Goal: Register for event/course

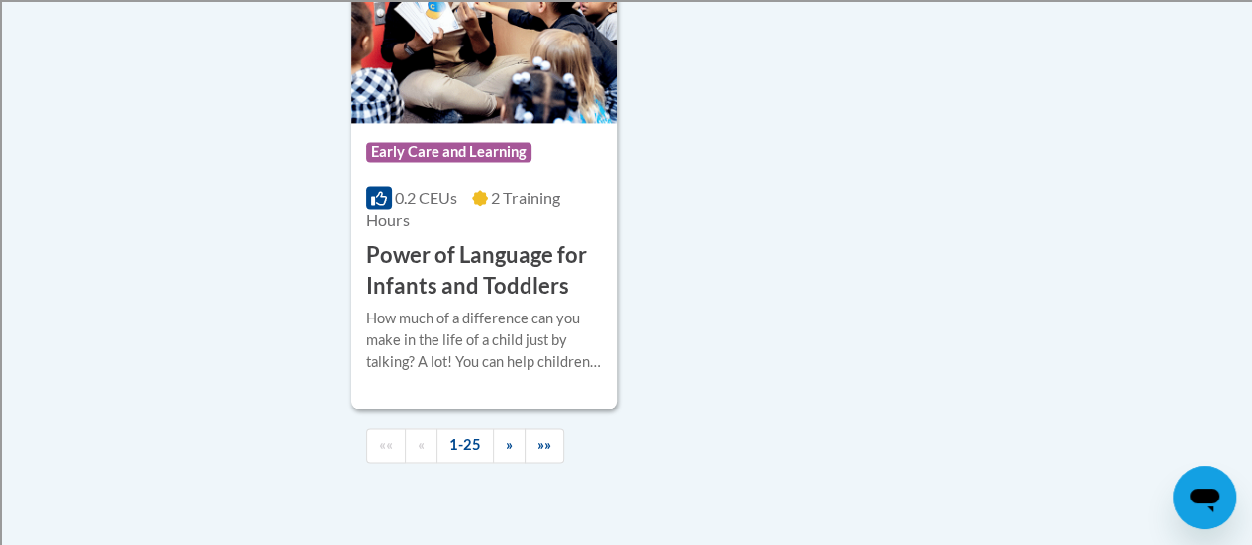
scroll to position [5121, 0]
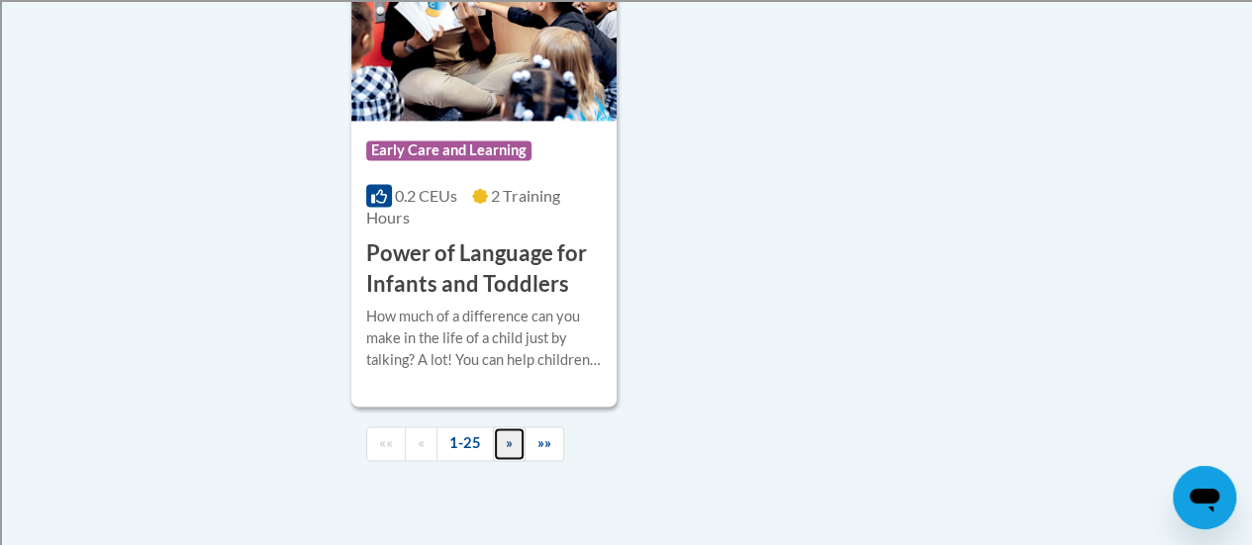
click at [499, 427] on link "»" at bounding box center [509, 444] width 33 height 35
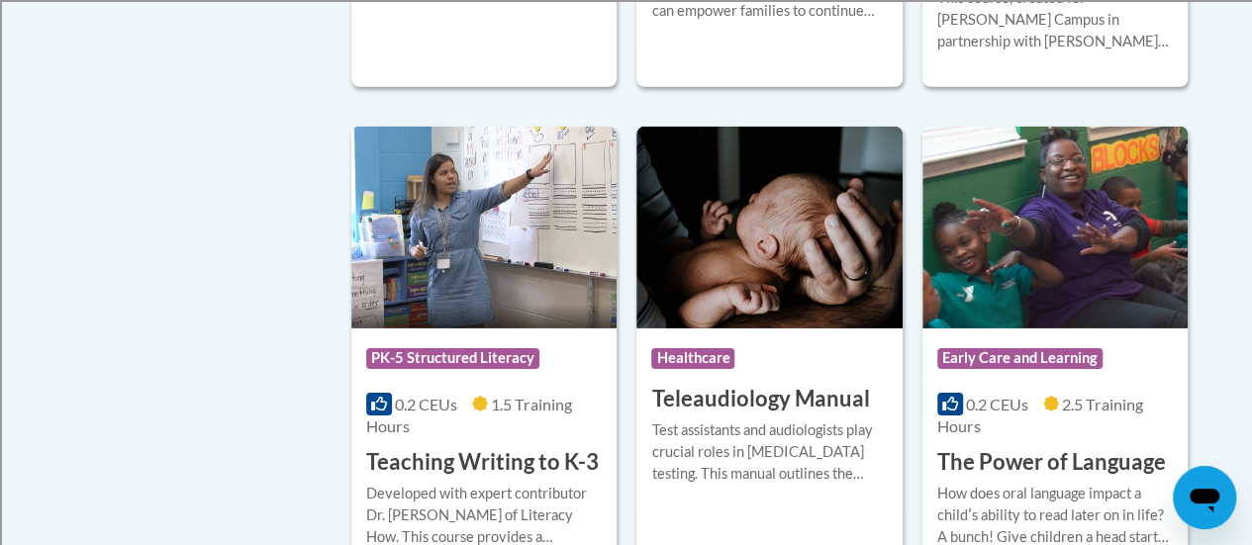
scroll to position [3156, 0]
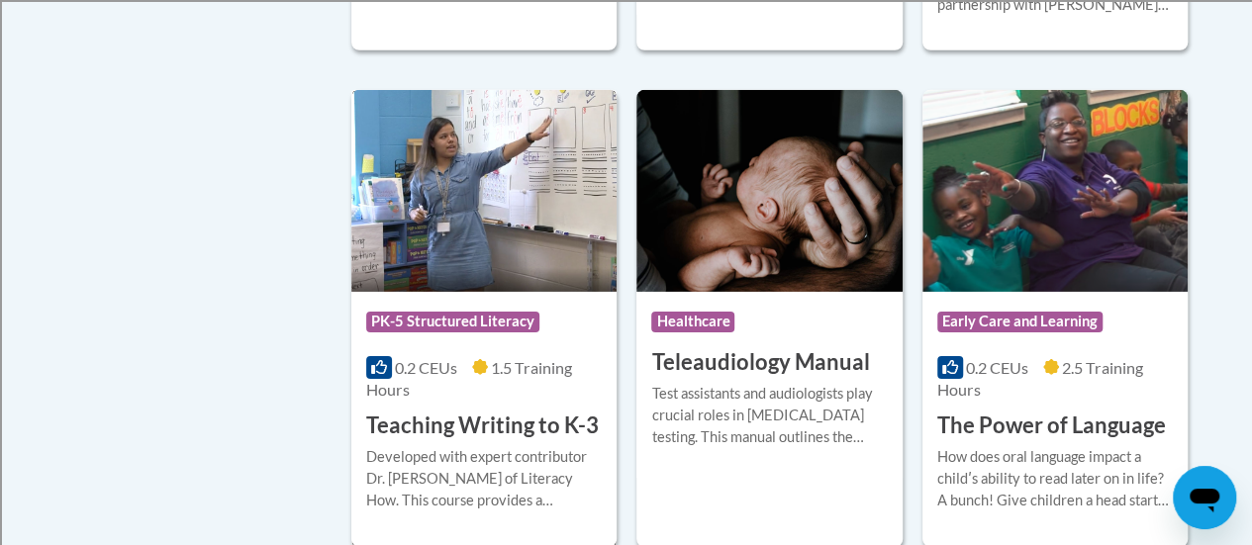
click at [487, 285] on img at bounding box center [483, 191] width 265 height 202
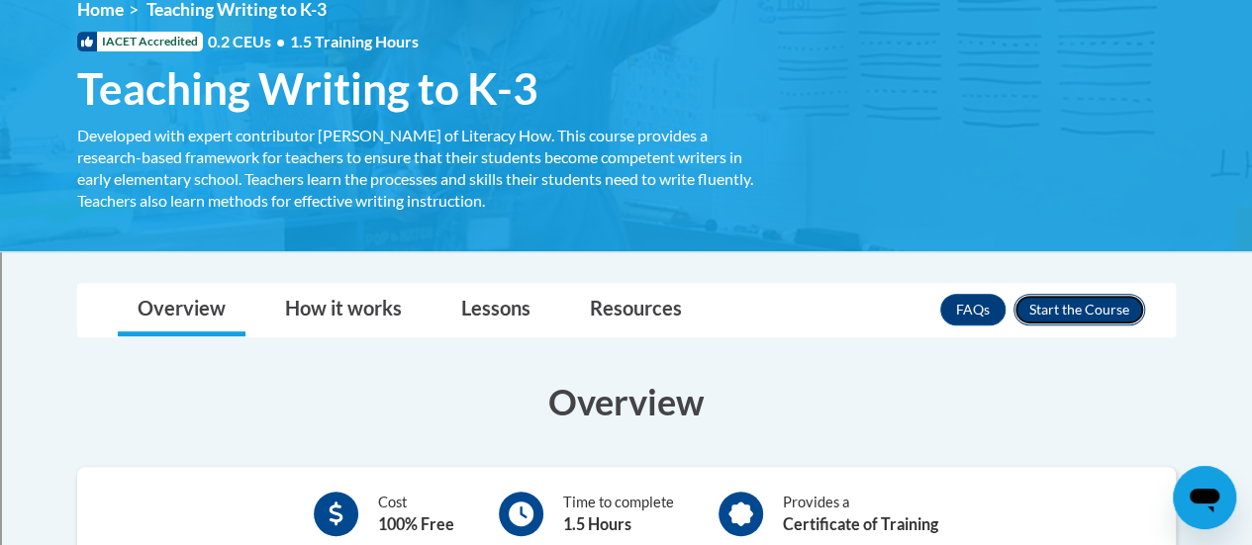
click at [1085, 298] on button "Enroll" at bounding box center [1079, 310] width 132 height 32
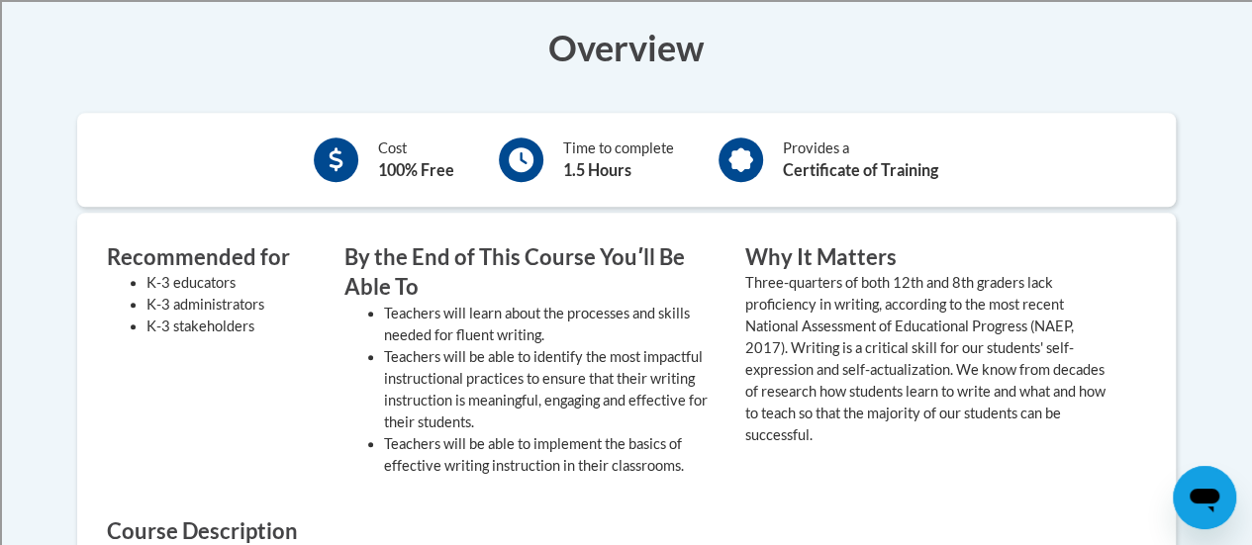
scroll to position [649, 0]
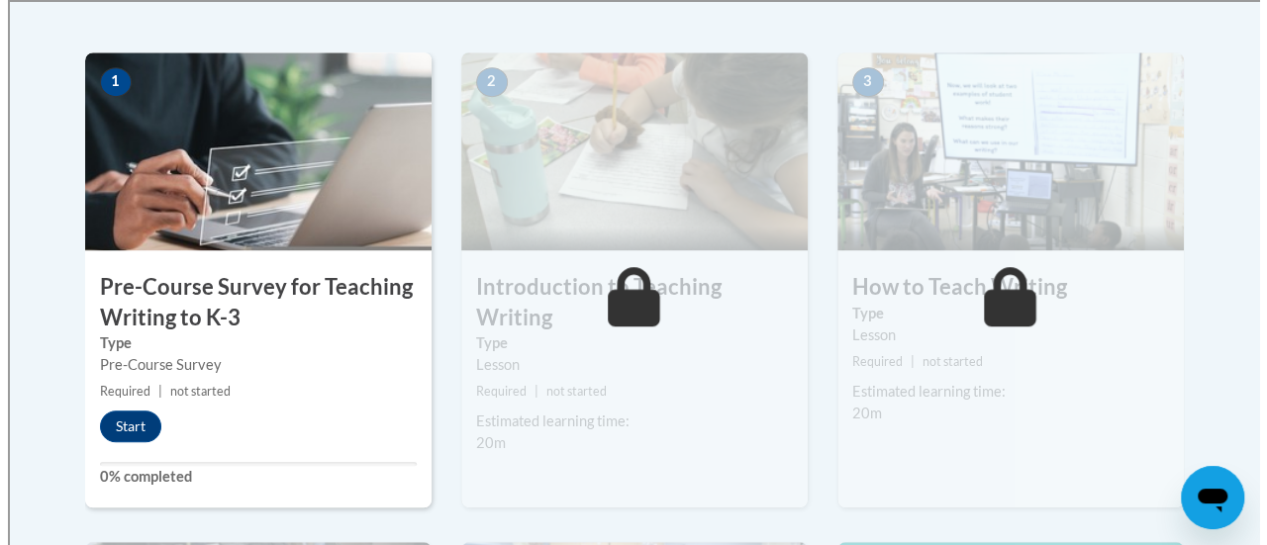
scroll to position [614, 0]
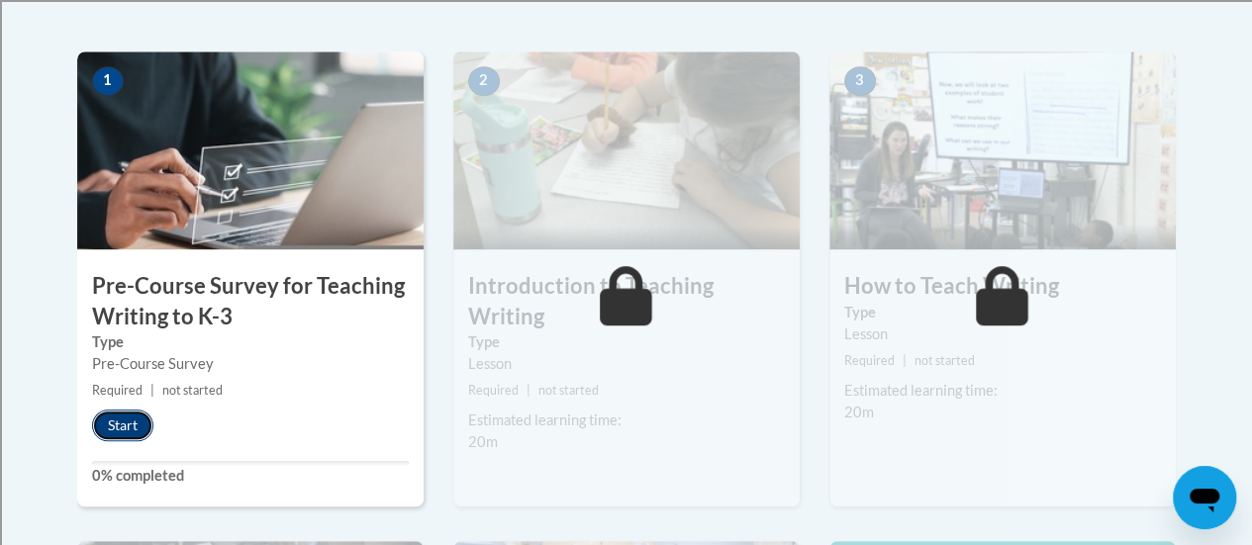
click at [121, 432] on button "Start" at bounding box center [122, 426] width 61 height 32
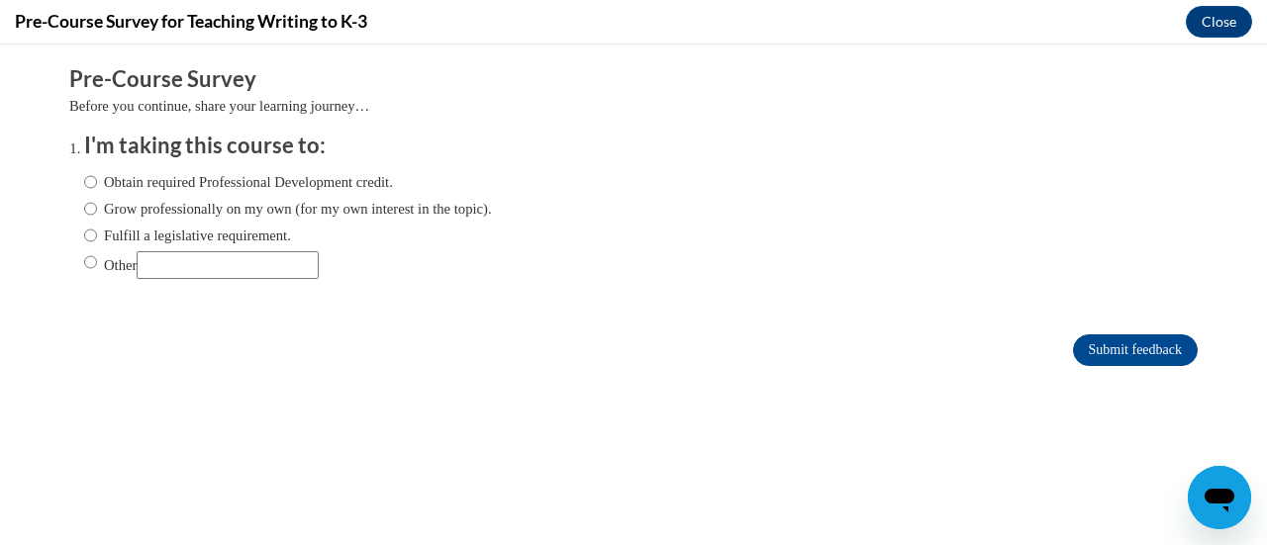
scroll to position [0, 0]
click at [84, 235] on input "Fulfill a legislative requirement." at bounding box center [90, 236] width 13 height 22
radio input "true"
click at [1073, 341] on input "Submit feedback" at bounding box center [1135, 350] width 125 height 32
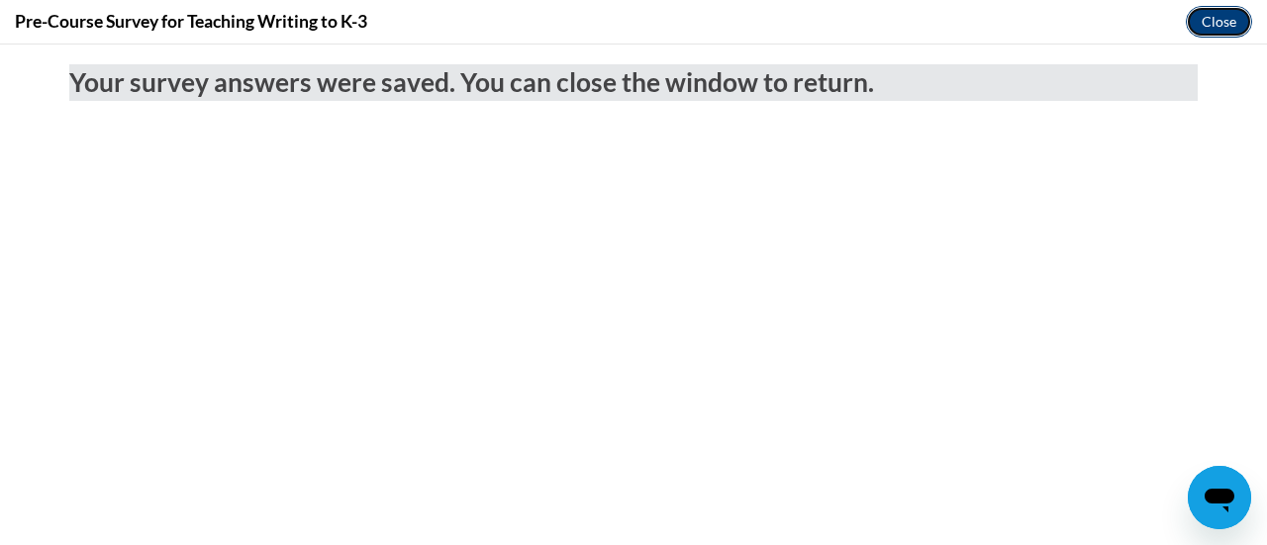
click at [1227, 24] on button "Close" at bounding box center [1219, 22] width 66 height 32
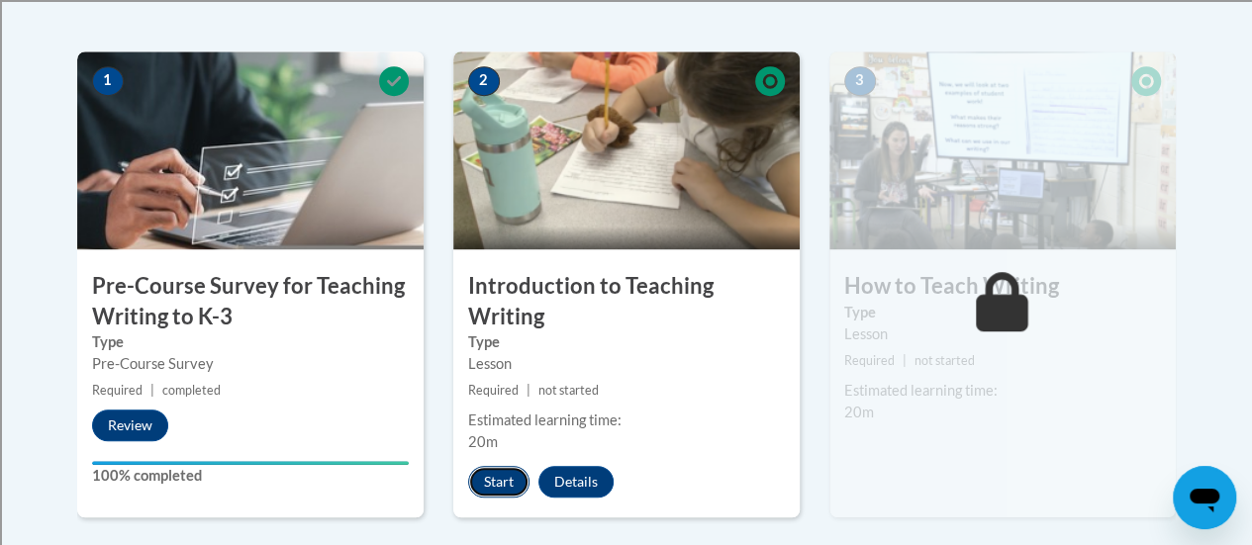
click at [498, 470] on button "Start" at bounding box center [498, 482] width 61 height 32
